Goal: Navigation & Orientation: Find specific page/section

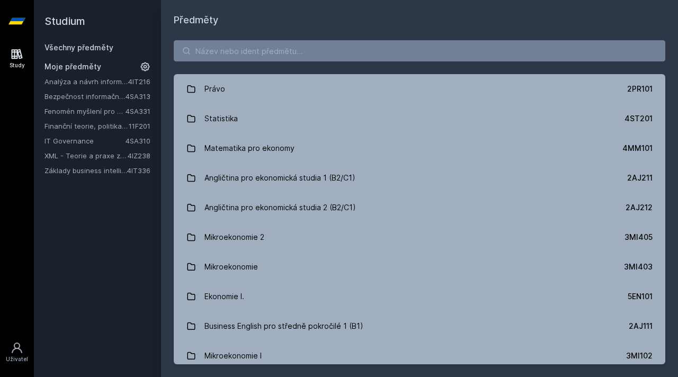
click at [81, 93] on link "Bezpečnost informačních systémů" at bounding box center [84, 96] width 81 height 11
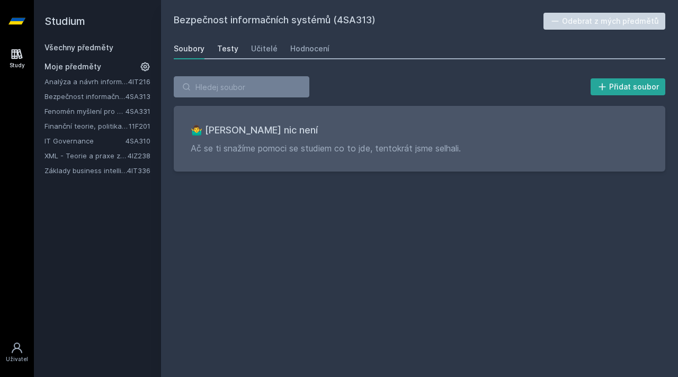
click at [220, 39] on link "Testy" at bounding box center [227, 48] width 21 height 21
click at [259, 49] on div "Učitelé" at bounding box center [264, 48] width 26 height 11
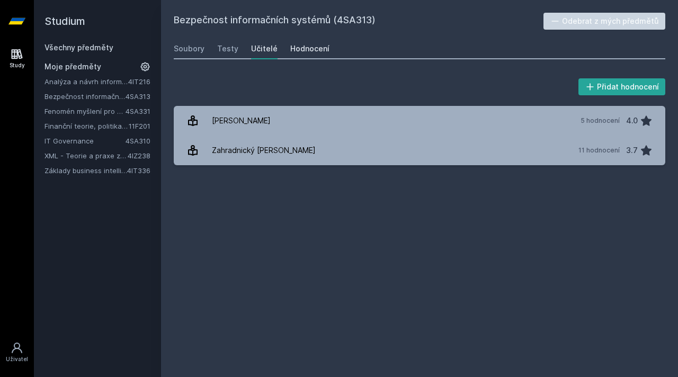
click at [299, 52] on div "Hodnocení" at bounding box center [309, 48] width 39 height 11
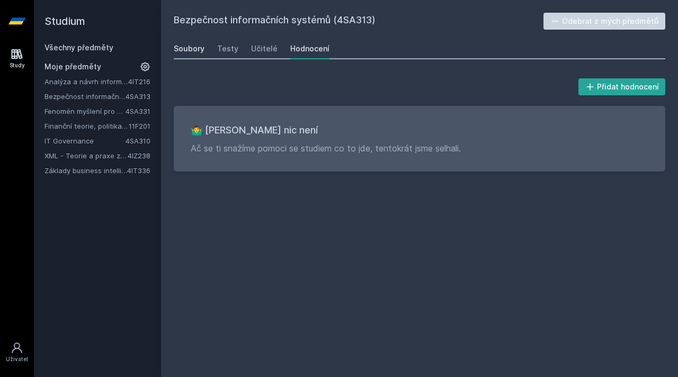
click at [181, 50] on div "Soubory" at bounding box center [189, 48] width 31 height 11
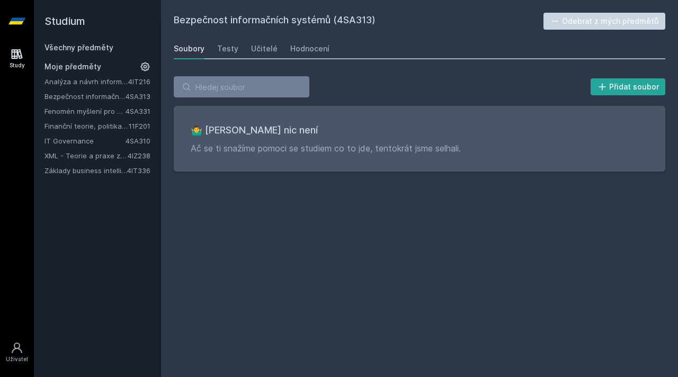
click at [82, 96] on link "Bezpečnost informačních systémů" at bounding box center [84, 96] width 81 height 11
click at [74, 107] on link "Fenomén myšlení pro manažery" at bounding box center [84, 111] width 81 height 11
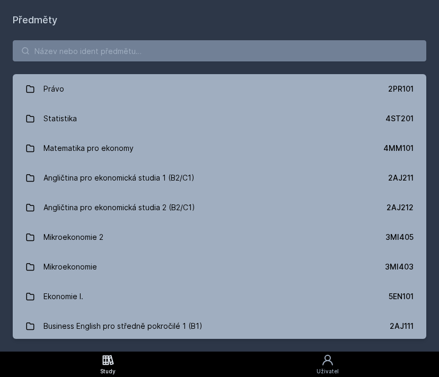
click at [47, 23] on h1 "Předměty" at bounding box center [219, 20] width 413 height 15
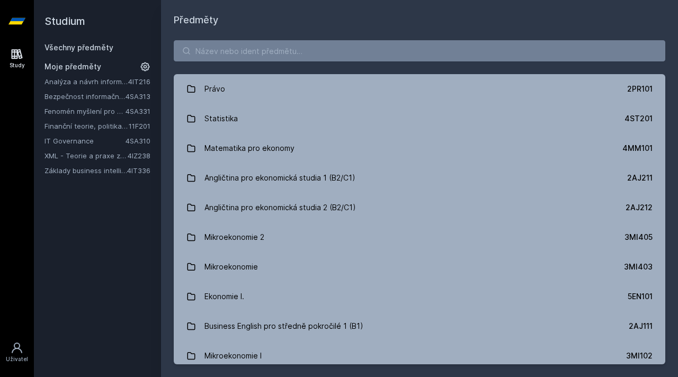
click at [102, 94] on link "Bezpečnost informačních systémů" at bounding box center [84, 96] width 81 height 11
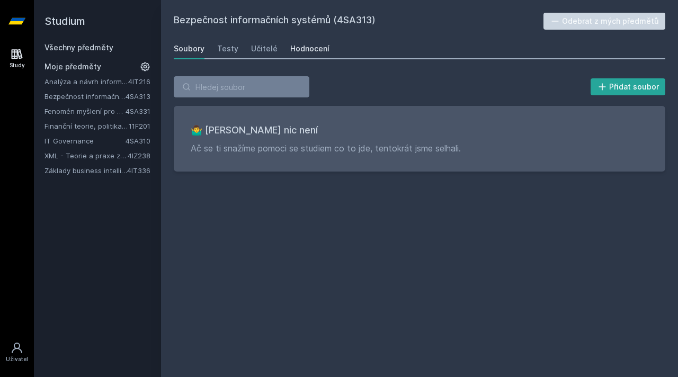
click at [290, 49] on div "Hodnocení" at bounding box center [309, 48] width 39 height 11
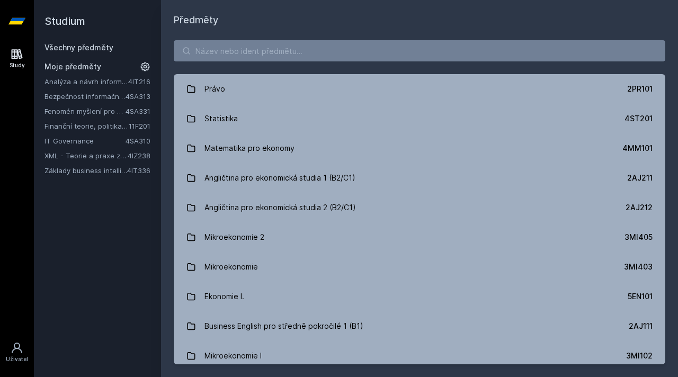
click at [279, 22] on h1 "Předměty" at bounding box center [420, 20] width 492 height 15
